Goal: Navigation & Orientation: Find specific page/section

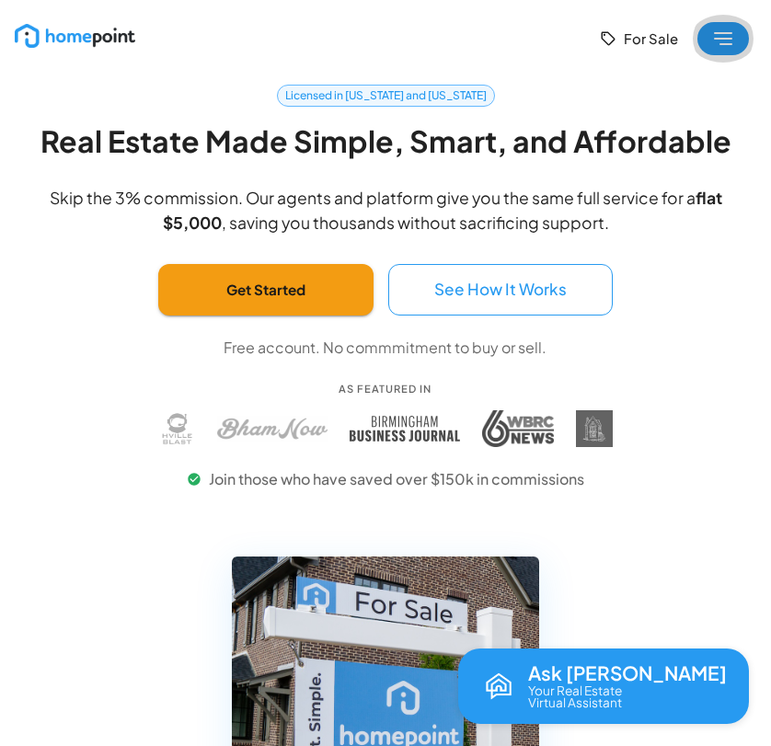
click at [714, 41] on rect "button" at bounding box center [723, 38] width 52 height 33
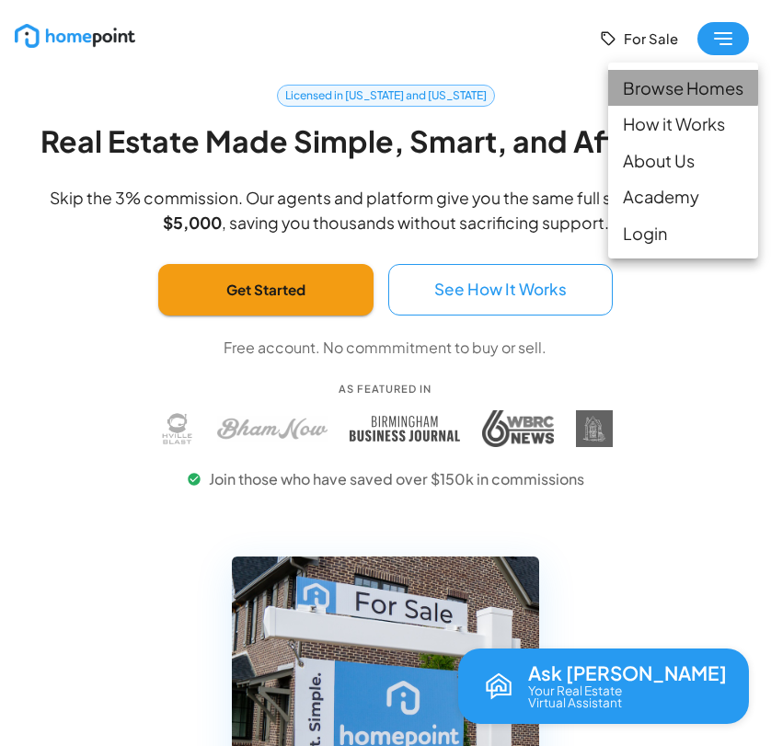
click at [672, 86] on li "Browse Homes" at bounding box center [683, 88] width 150 height 36
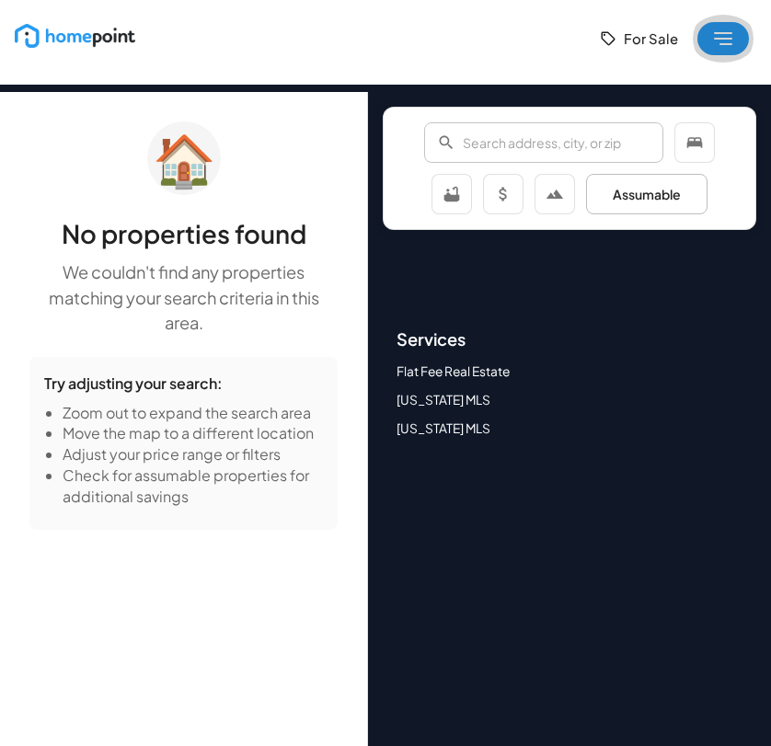
click at [733, 38] on rect "button" at bounding box center [723, 38] width 52 height 33
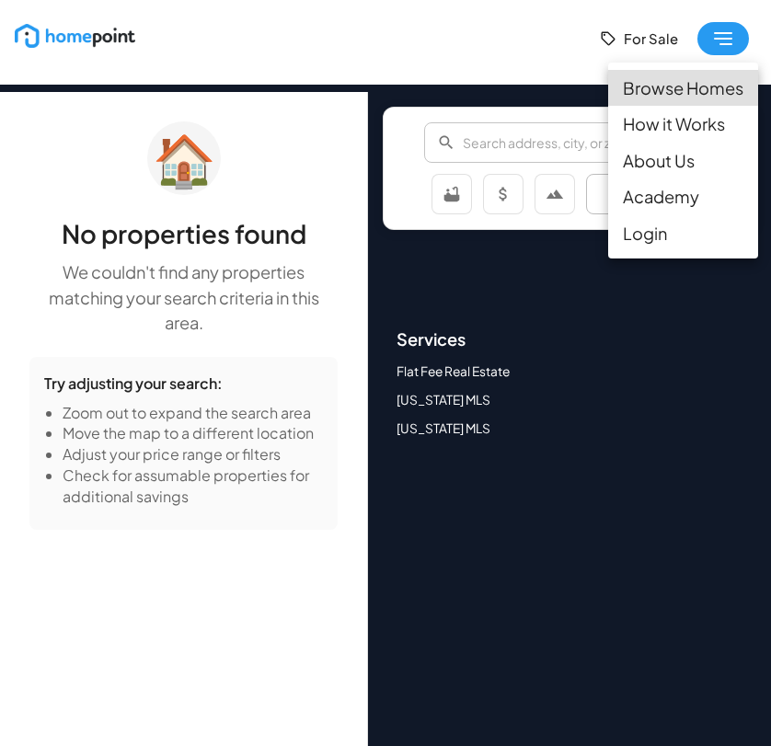
click at [304, 68] on div at bounding box center [385, 373] width 771 height 746
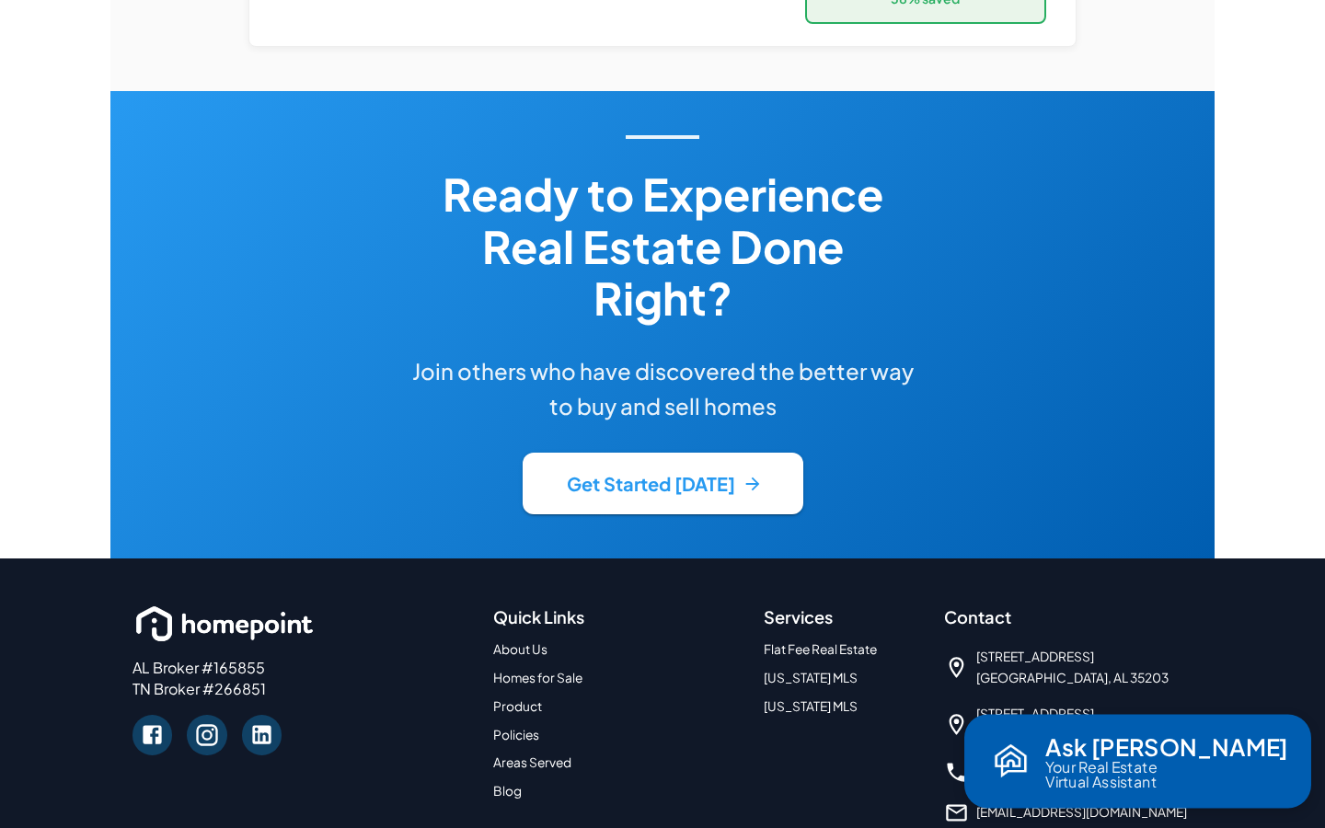
scroll to position [4143, 0]
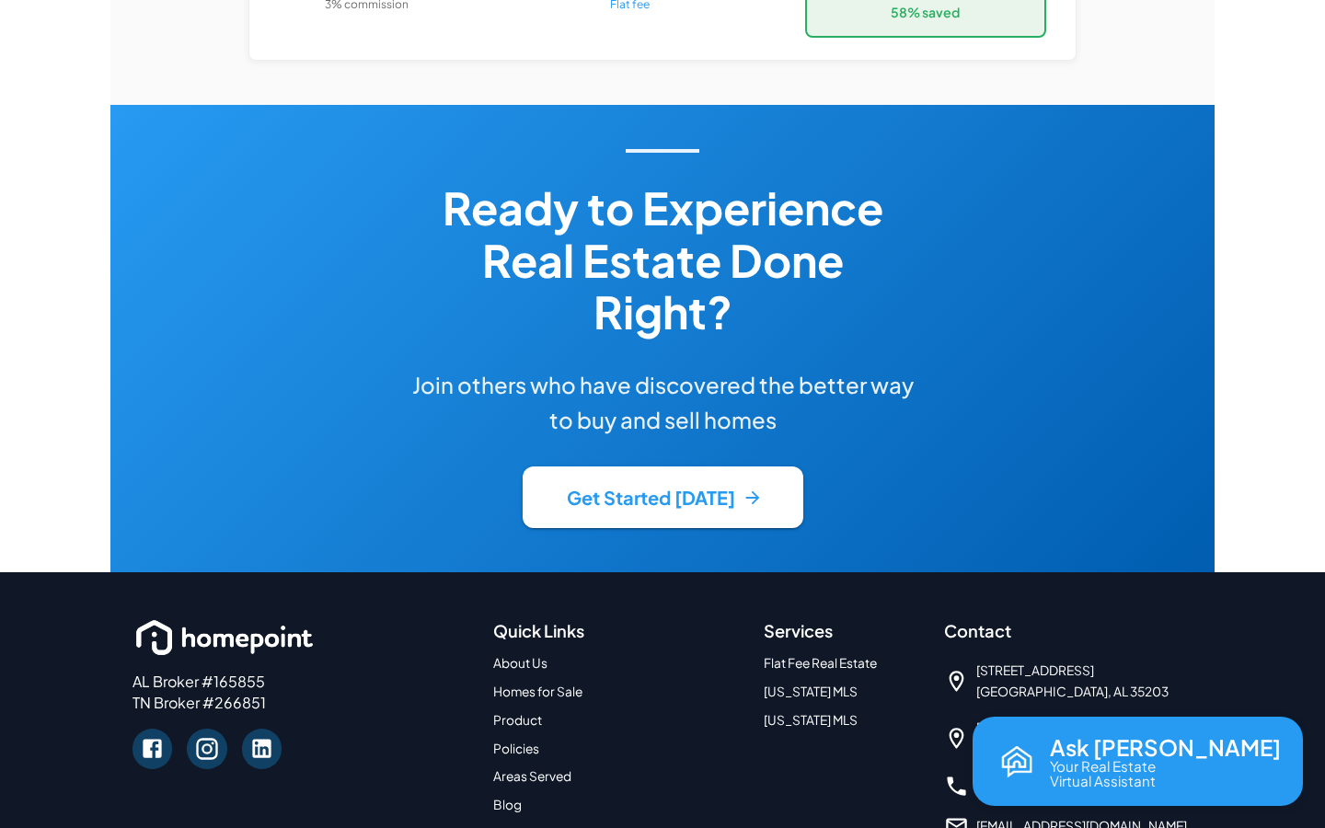
click at [542, 684] on link "Homes for Sale" at bounding box center [537, 692] width 89 height 16
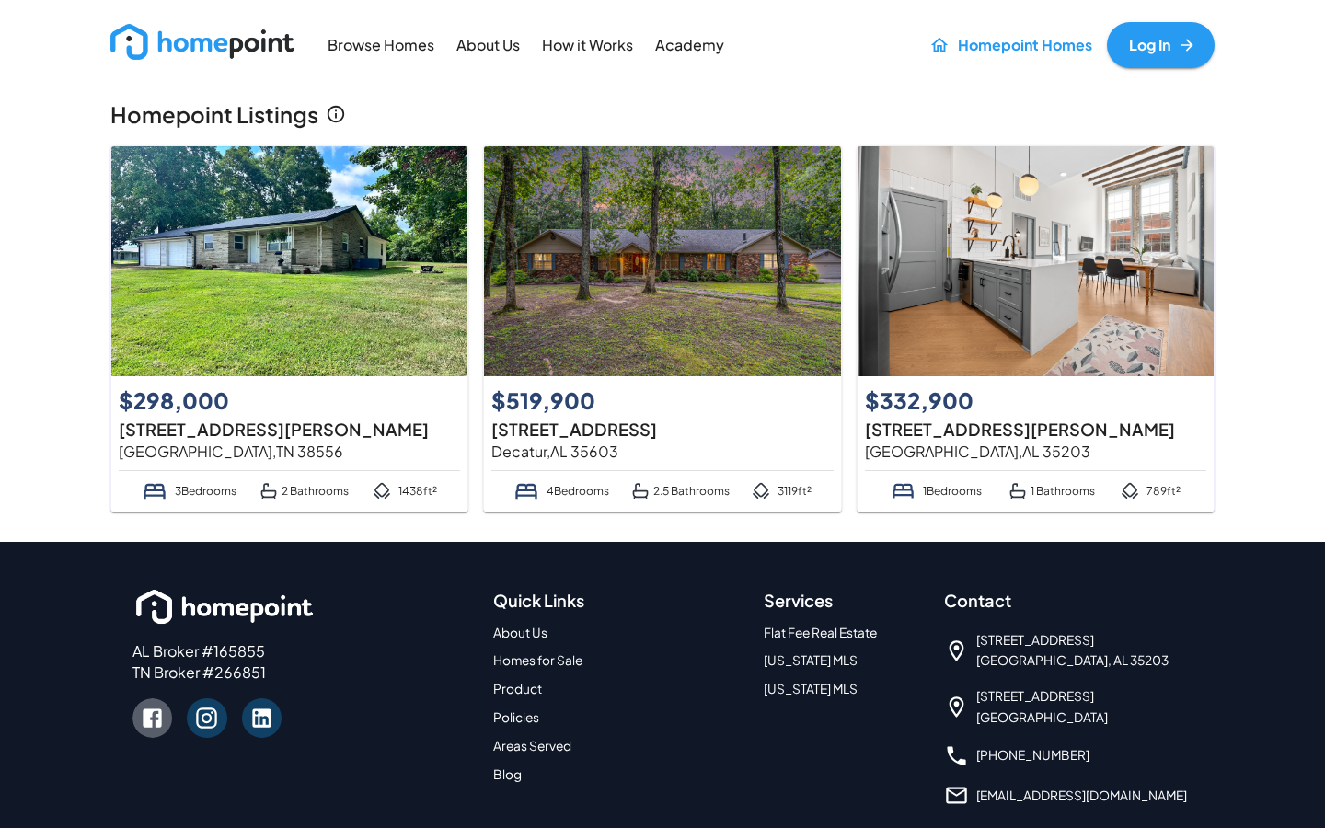
click at [147, 713] on icon at bounding box center [152, 717] width 19 height 19
